Goal: Information Seeking & Learning: Learn about a topic

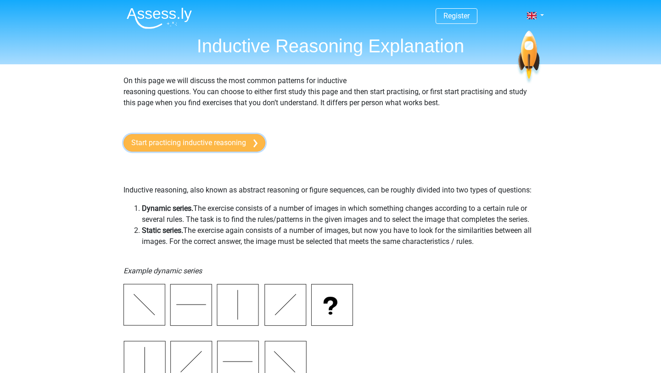
click at [177, 143] on link "Start practicing inductive reasoning" at bounding box center [194, 142] width 142 height 17
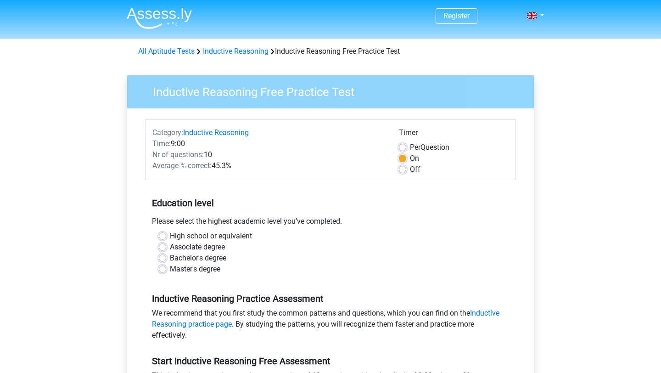
click at [163, 262] on div "Bachelor's degree" at bounding box center [330, 257] width 343 height 11
click at [170, 257] on label "Bachelor's degree" at bounding box center [198, 257] width 56 height 11
click at [163, 257] on input "Bachelor's degree" at bounding box center [162, 256] width 7 height 9
radio input "true"
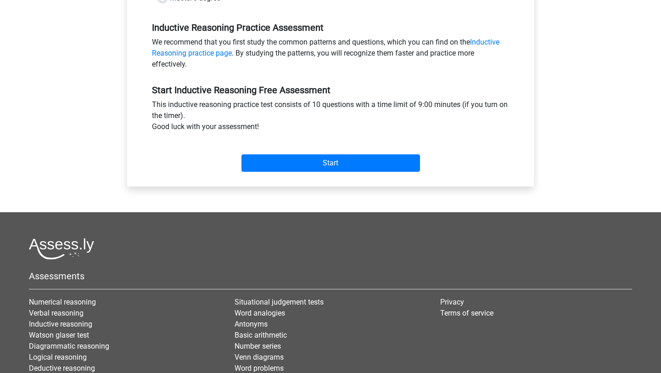
scroll to position [271, 0]
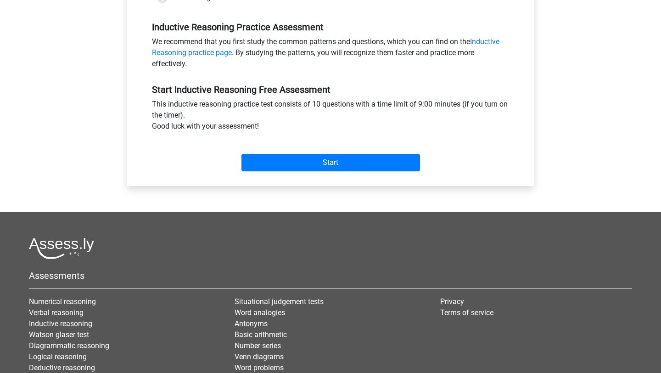
click at [311, 174] on div "Start" at bounding box center [330, 154] width 371 height 39
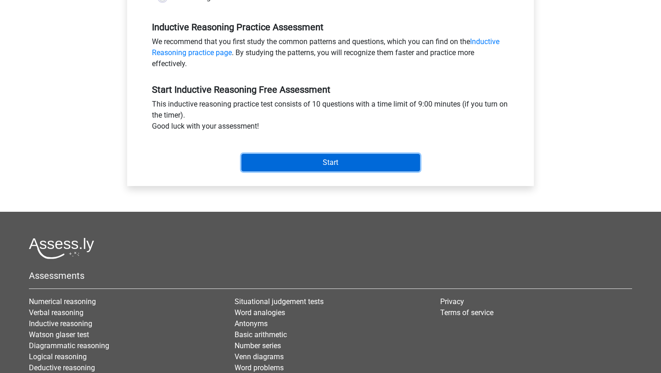
click at [312, 162] on input "Start" at bounding box center [330, 162] width 178 height 17
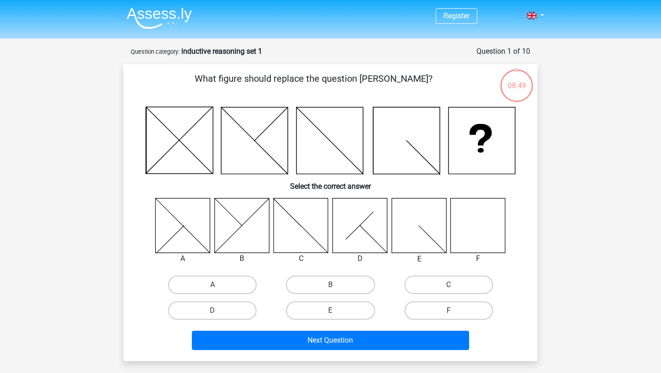
click at [466, 231] on icon at bounding box center [478, 225] width 55 height 55
click at [450, 305] on label "F" at bounding box center [448, 310] width 89 height 18
click at [450, 310] on input "F" at bounding box center [451, 313] width 6 height 6
radio input "true"
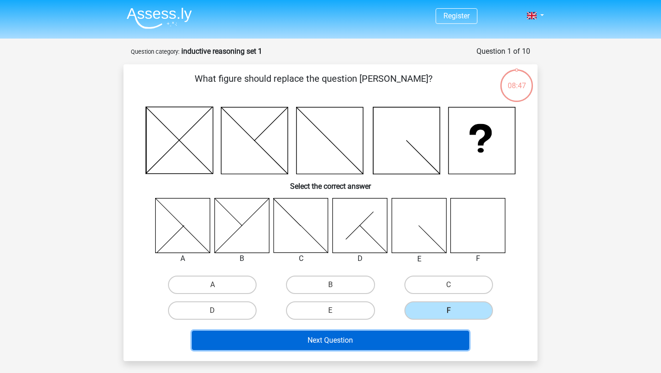
click at [421, 343] on button "Next Question" at bounding box center [331, 339] width 278 height 19
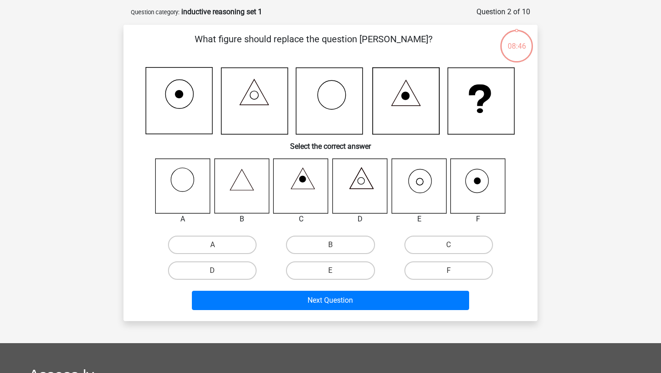
scroll to position [46, 0]
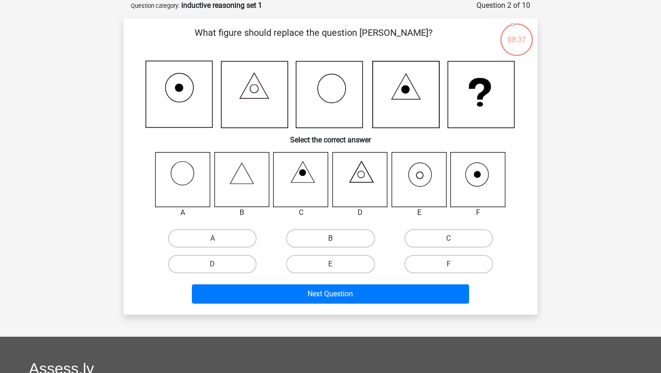
click at [324, 240] on label "B" at bounding box center [330, 238] width 89 height 18
click at [330, 240] on input "B" at bounding box center [333, 241] width 6 height 6
radio input "true"
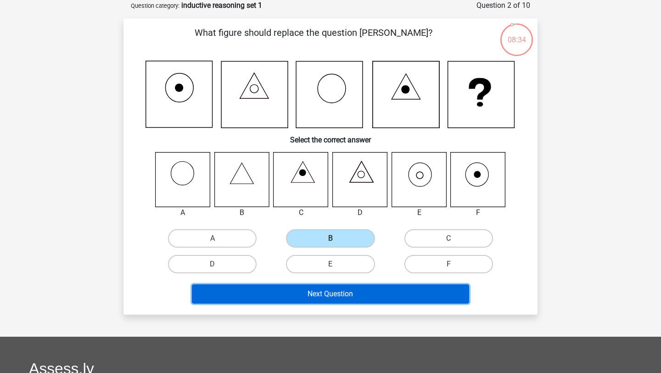
click at [352, 294] on button "Next Question" at bounding box center [331, 293] width 278 height 19
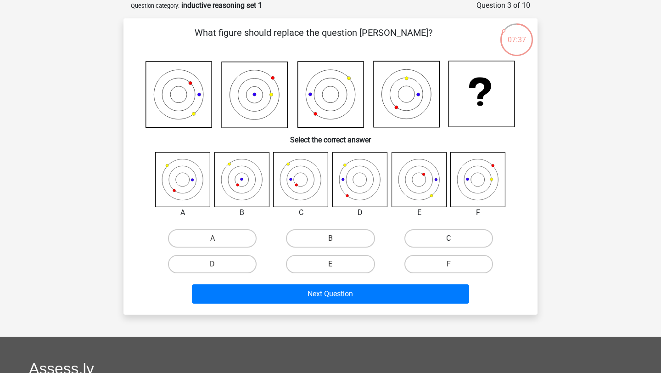
click at [452, 233] on label "C" at bounding box center [448, 238] width 89 height 18
click at [452, 238] on input "C" at bounding box center [451, 241] width 6 height 6
radio input "true"
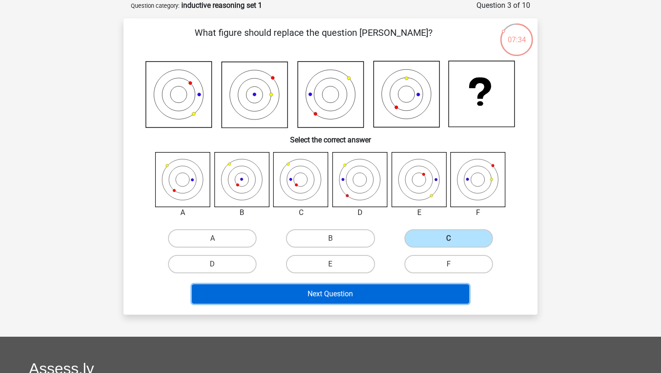
click at [394, 288] on button "Next Question" at bounding box center [331, 293] width 278 height 19
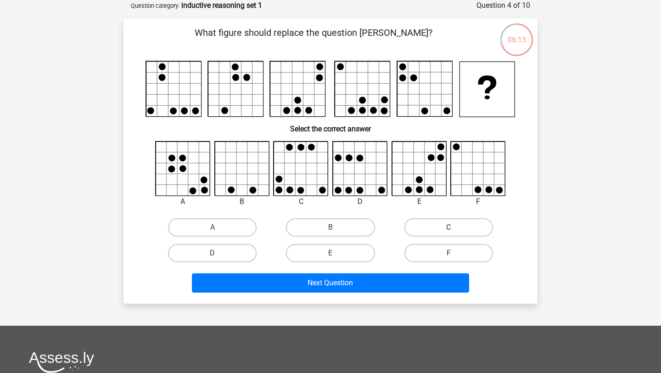
click at [422, 223] on label "C" at bounding box center [448, 227] width 89 height 18
click at [448, 227] on input "C" at bounding box center [451, 230] width 6 height 6
radio input "true"
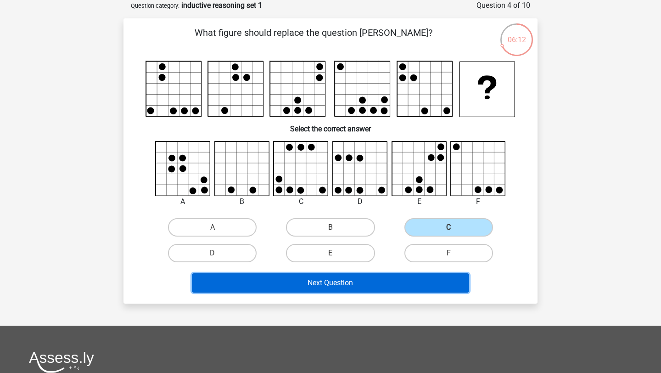
click at [396, 278] on button "Next Question" at bounding box center [331, 282] width 278 height 19
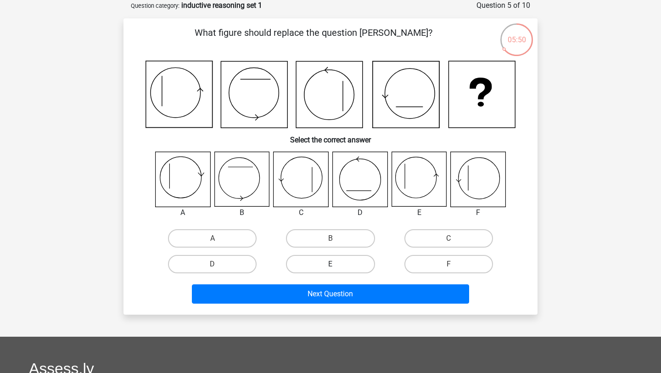
click at [354, 268] on label "E" at bounding box center [330, 264] width 89 height 18
click at [336, 268] on input "E" at bounding box center [333, 267] width 6 height 6
radio input "true"
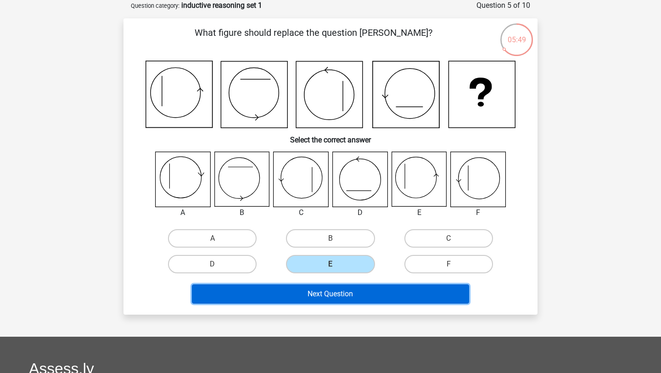
click at [370, 292] on button "Next Question" at bounding box center [331, 293] width 278 height 19
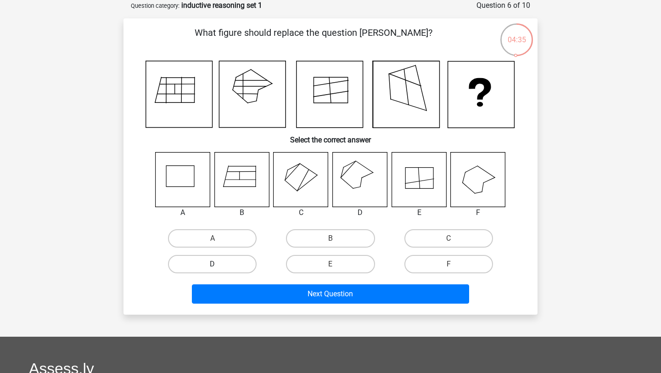
click at [213, 260] on label "D" at bounding box center [212, 264] width 89 height 18
click at [213, 264] on input "D" at bounding box center [215, 267] width 6 height 6
radio input "true"
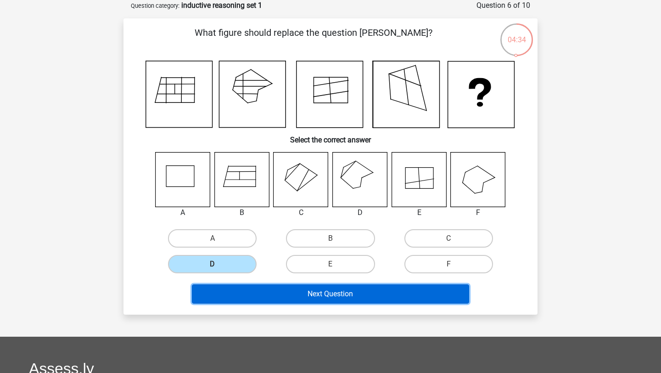
click at [253, 288] on button "Next Question" at bounding box center [331, 293] width 278 height 19
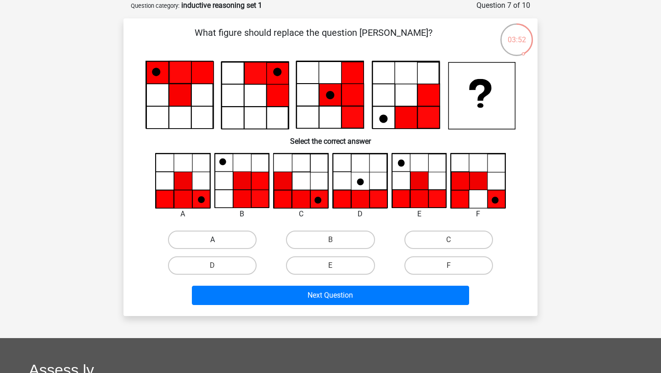
click at [235, 235] on label "A" at bounding box center [212, 239] width 89 height 18
click at [218, 240] on input "A" at bounding box center [215, 243] width 6 height 6
radio input "true"
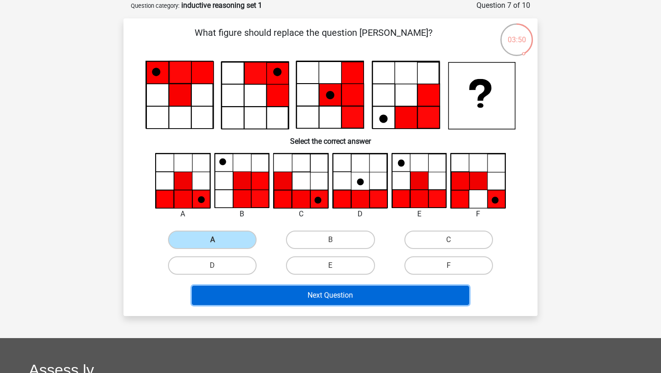
click at [307, 298] on button "Next Question" at bounding box center [331, 294] width 278 height 19
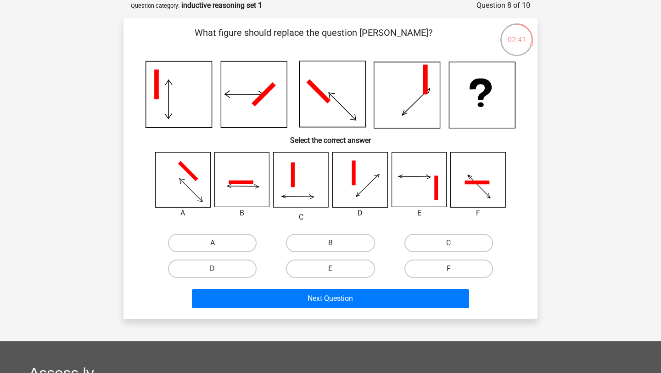
click at [231, 240] on label "A" at bounding box center [212, 243] width 89 height 18
click at [218, 243] on input "A" at bounding box center [215, 246] width 6 height 6
radio input "true"
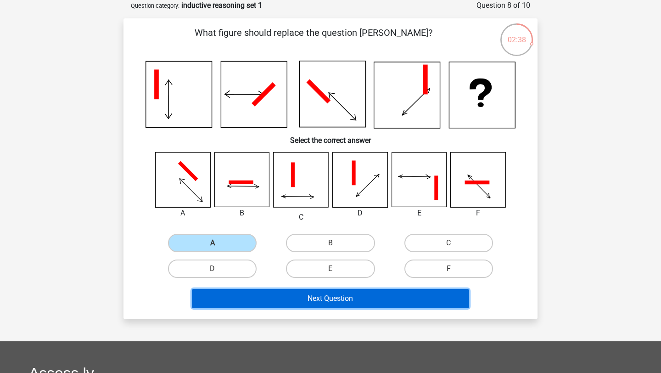
click at [308, 299] on button "Next Question" at bounding box center [331, 298] width 278 height 19
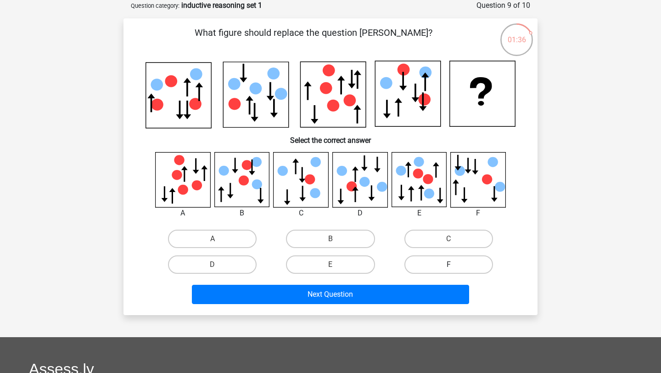
click at [429, 262] on label "F" at bounding box center [448, 264] width 89 height 18
click at [448, 264] on input "F" at bounding box center [451, 267] width 6 height 6
radio input "true"
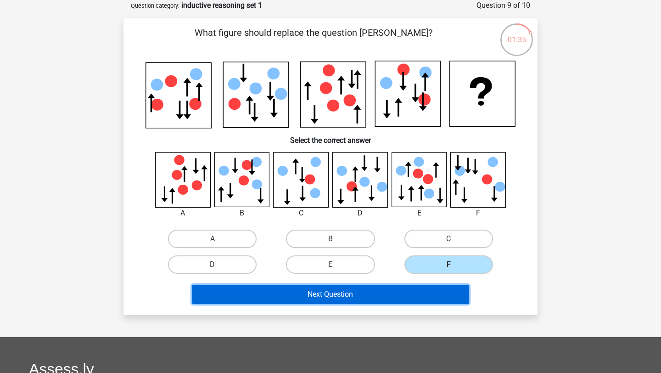
click at [420, 288] on button "Next Question" at bounding box center [331, 293] width 278 height 19
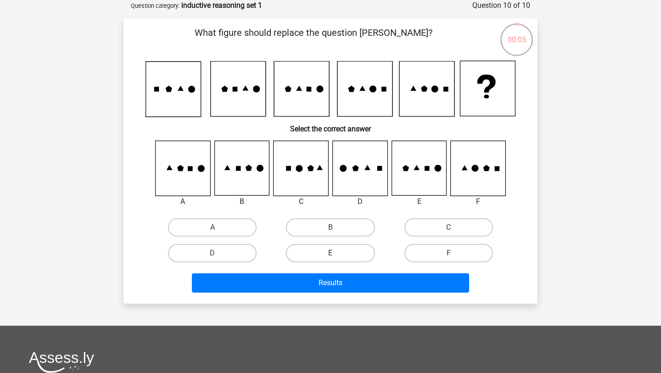
click at [360, 251] on label "E" at bounding box center [330, 253] width 89 height 18
click at [336, 253] on input "E" at bounding box center [333, 256] width 6 height 6
radio input "true"
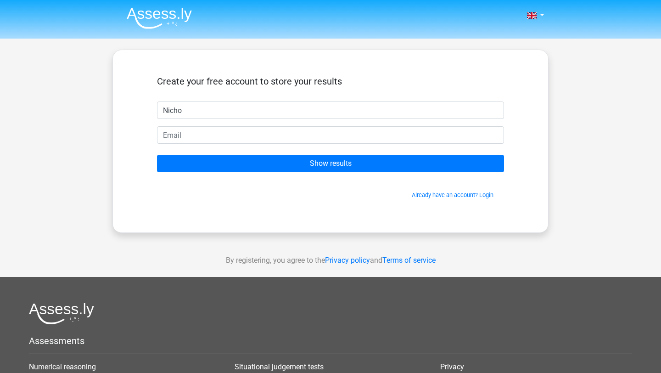
type input "Nicho"
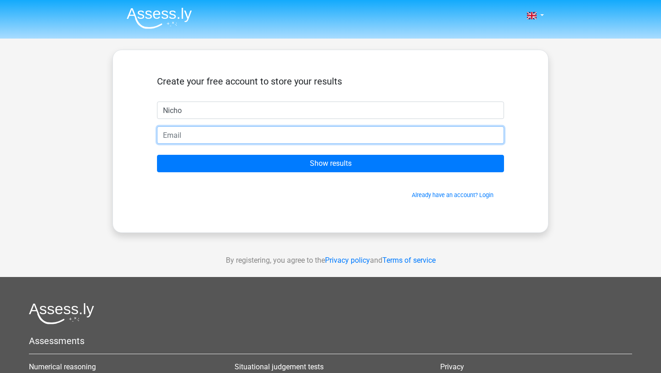
click at [271, 143] on input "email" at bounding box center [330, 134] width 347 height 17
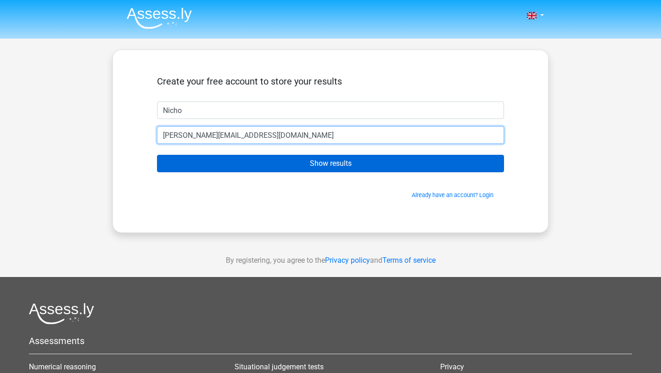
type input "[EMAIL_ADDRESS][DOMAIN_NAME]"
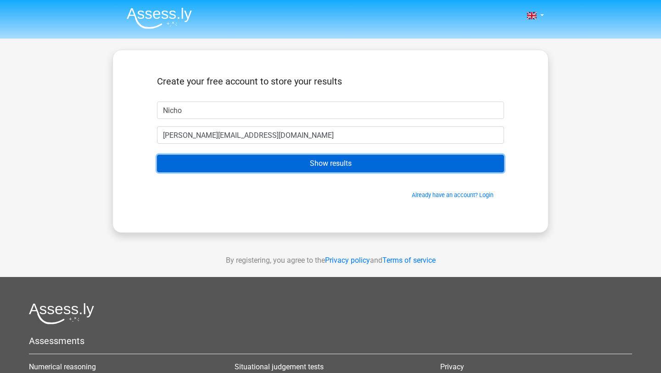
click at [347, 171] on input "Show results" at bounding box center [330, 163] width 347 height 17
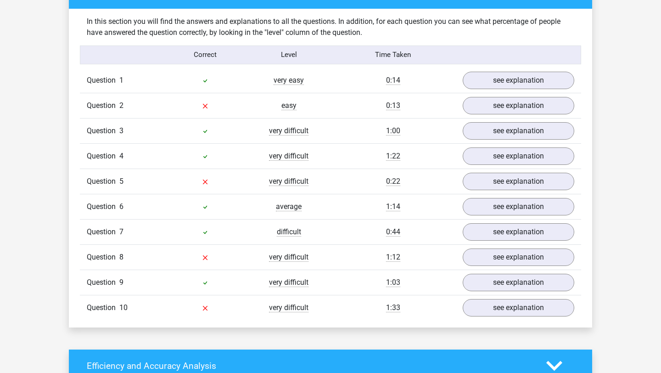
scroll to position [703, 0]
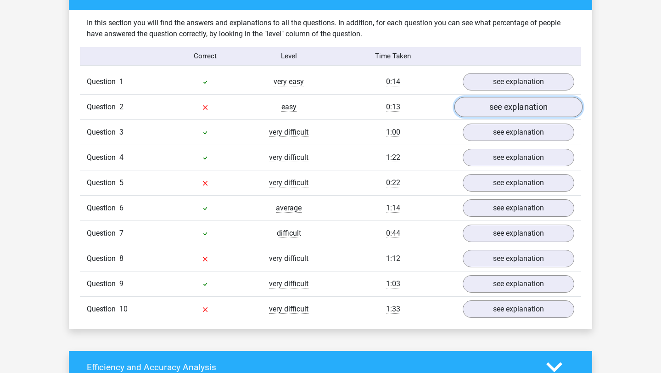
click at [515, 103] on link "see explanation" at bounding box center [518, 107] width 128 height 20
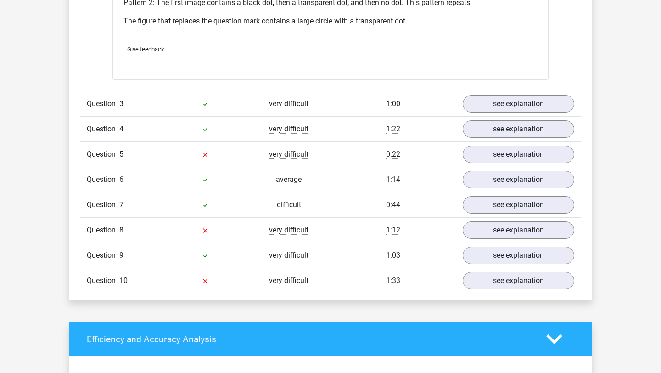
scroll to position [1304, 0]
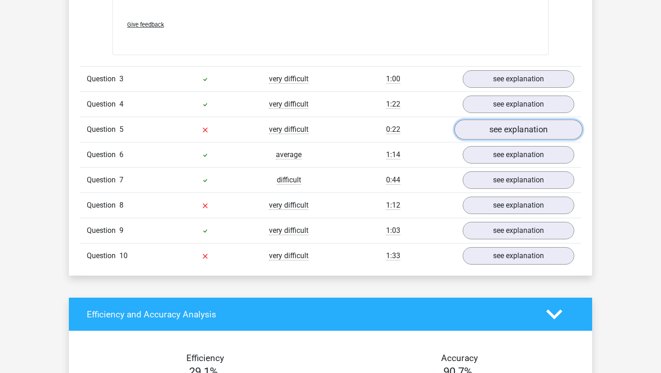
click at [542, 131] on link "see explanation" at bounding box center [518, 129] width 128 height 20
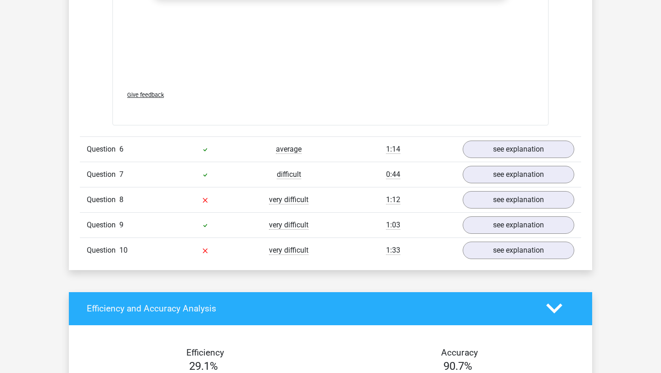
scroll to position [2096, 0]
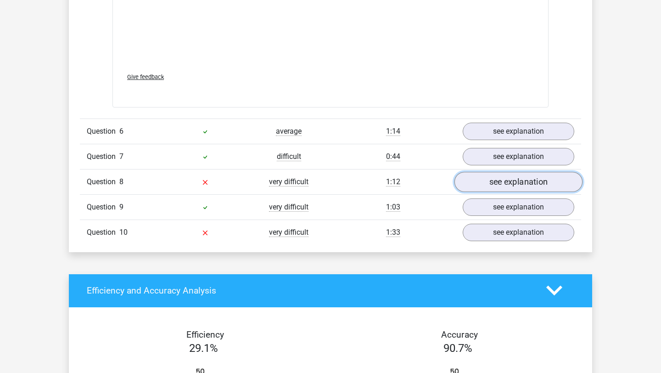
click at [516, 179] on link "see explanation" at bounding box center [518, 182] width 128 height 20
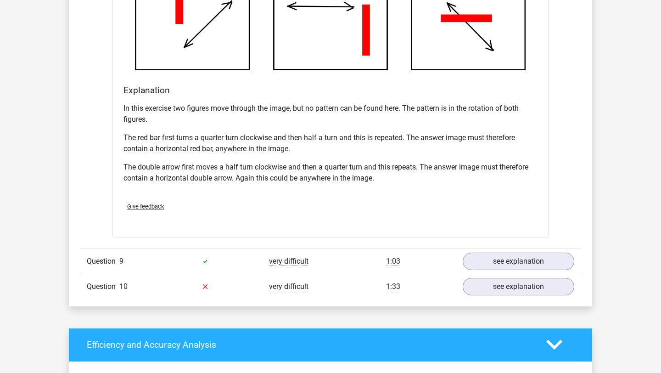
scroll to position [2620, 0]
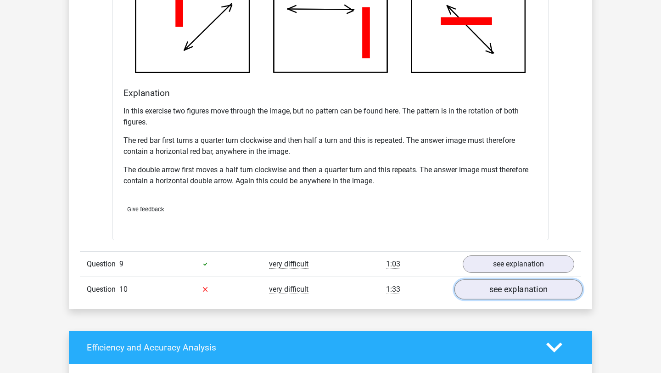
click at [503, 290] on link "see explanation" at bounding box center [518, 289] width 128 height 20
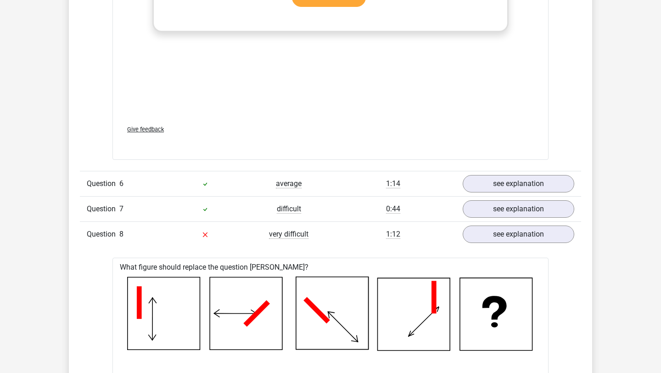
scroll to position [2044, 0]
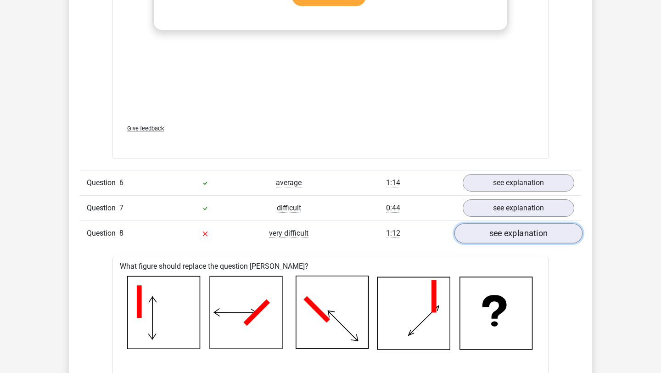
click at [513, 226] on link "see explanation" at bounding box center [518, 233] width 128 height 20
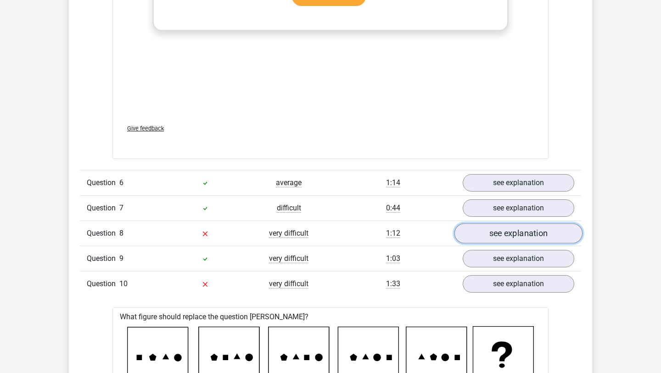
click at [512, 228] on link "see explanation" at bounding box center [518, 233] width 128 height 20
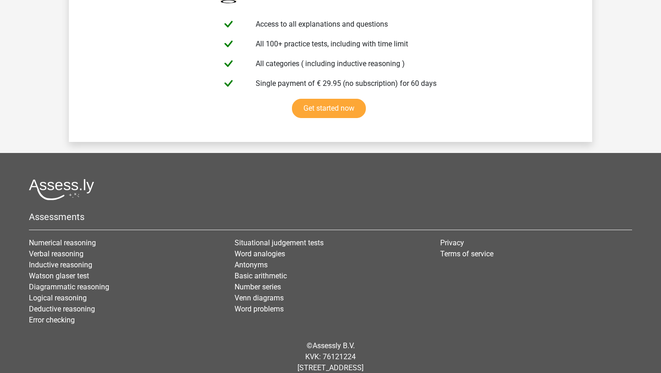
scroll to position [4262, 0]
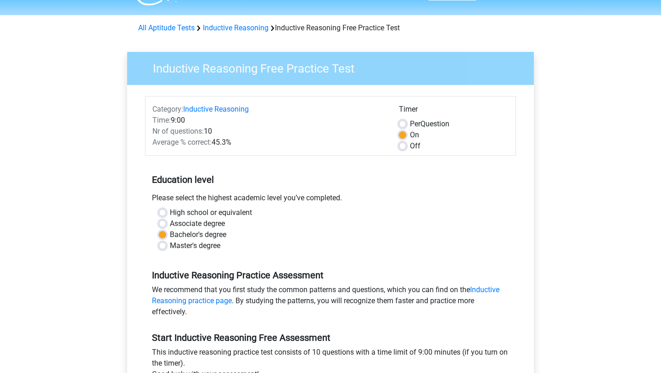
scroll to position [26, 0]
